Goal: Task Accomplishment & Management: Use online tool/utility

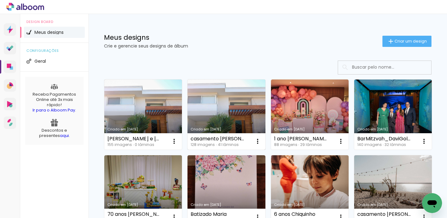
click at [221, 109] on link "Criado em [DATE]" at bounding box center [226, 114] width 78 height 70
